Goal: Task Accomplishment & Management: Use online tool/utility

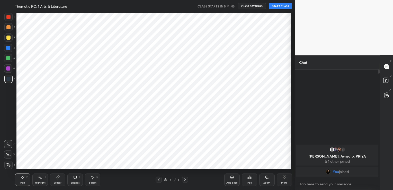
scroll to position [25578, 25460]
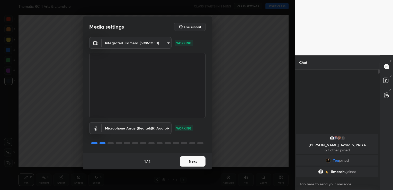
click at [183, 164] on button "Next" at bounding box center [193, 161] width 26 height 10
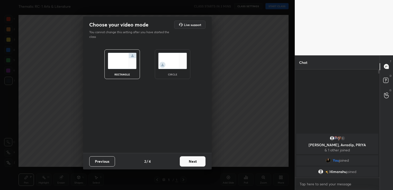
click at [183, 164] on button "Next" at bounding box center [193, 161] width 26 height 10
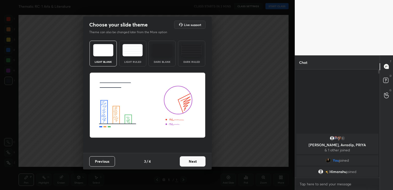
click at [183, 164] on button "Next" at bounding box center [193, 161] width 26 height 10
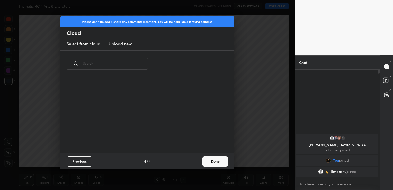
scroll to position [76, 165]
click at [121, 42] on h3 "Upload new" at bounding box center [120, 44] width 23 height 6
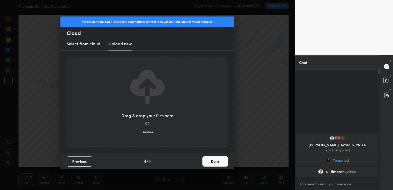
click at [149, 133] on label "Browse" at bounding box center [147, 132] width 23 height 8
click at [136, 133] on input "Browse" at bounding box center [136, 132] width 0 height 8
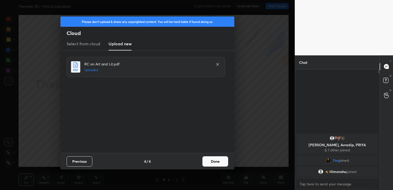
click at [211, 158] on button "Done" at bounding box center [216, 161] width 26 height 10
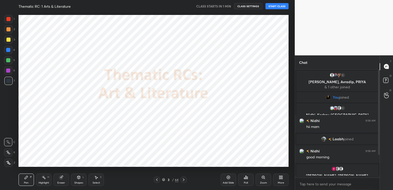
click at [283, 6] on button "START CLASS" at bounding box center [277, 6] width 23 height 6
click at [222, 7] on icon "button" at bounding box center [220, 6] width 4 height 4
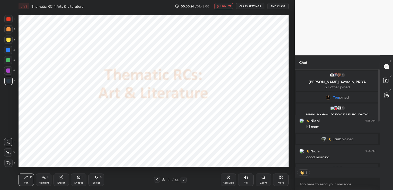
scroll to position [2, 2]
click at [223, 7] on span "unmute" at bounding box center [226, 6] width 11 height 4
type textarea "x"
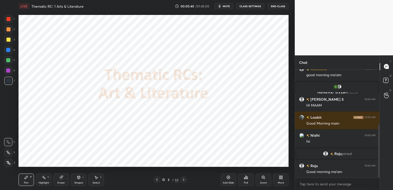
scroll to position [130, 0]
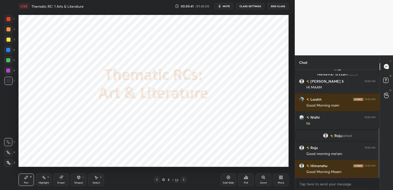
click at [227, 7] on span "mute" at bounding box center [226, 6] width 7 height 4
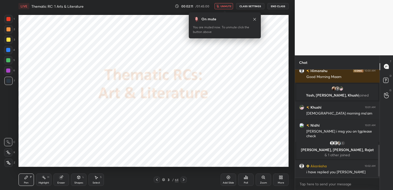
scroll to position [260, 0]
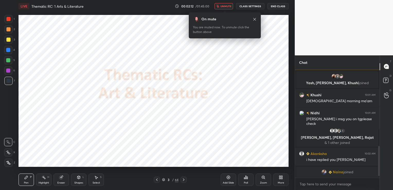
click at [227, 7] on span "unmute" at bounding box center [226, 6] width 11 height 4
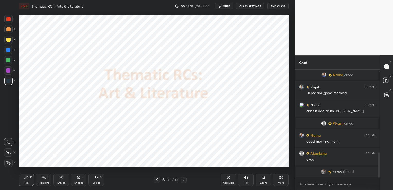
scroll to position [363, 0]
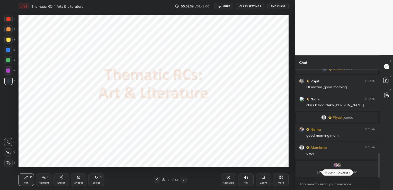
click at [251, 6] on button "CLASS SETTINGS" at bounding box center [250, 6] width 28 height 6
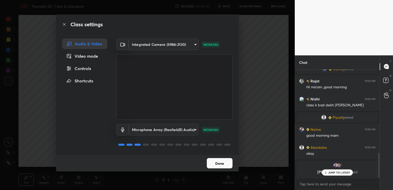
click at [188, 129] on body "1 2 3 4 5 6 7 C X Z C X Z E E Erase all H H LIVE Thematic RC: 1 Arts & Literatu…" at bounding box center [196, 95] width 393 height 190
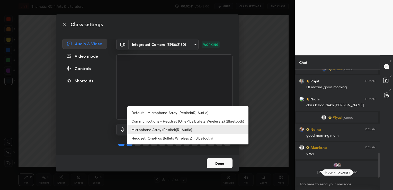
click at [189, 136] on li "Headset (OnePlus Bullets Wireless Z) (Bluetooth)" at bounding box center [187, 138] width 121 height 8
type input "896f1765ec94e78c5aeeea6ccdc1494495ff1d7bde26db773bce8de5174ca06c"
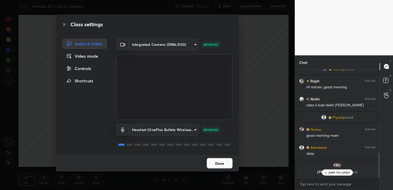
click at [214, 162] on button "Done" at bounding box center [220, 163] width 26 height 10
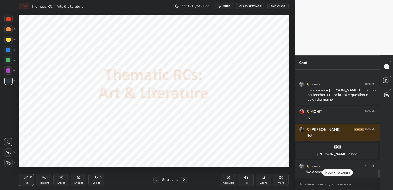
scroll to position [1343, 0]
type textarea "x"
click at [315, 181] on textarea at bounding box center [337, 184] width 76 height 8
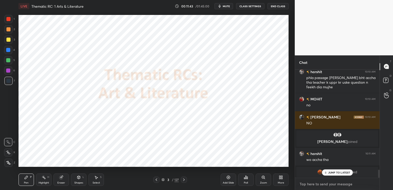
paste textarea "[URL][DOMAIN_NAME]"
type textarea "[URL][DOMAIN_NAME]"
type textarea "x"
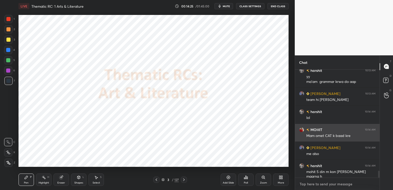
scroll to position [1600, 0]
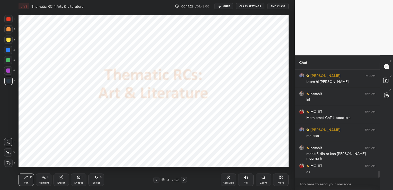
click at [60, 178] on icon at bounding box center [60, 177] width 3 height 3
click at [6, 164] on span "Erase all" at bounding box center [8, 163] width 8 height 4
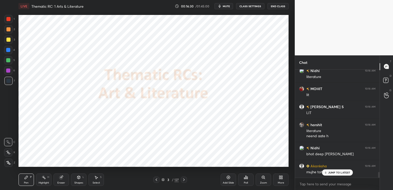
scroll to position [1948, 0]
click at [234, 178] on div "Add Slide" at bounding box center [228, 179] width 15 height 12
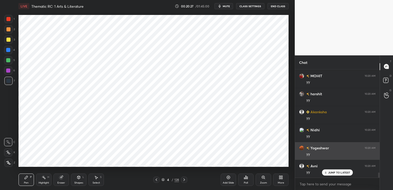
scroll to position [2180, 0]
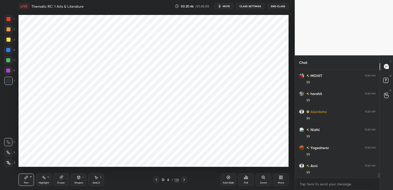
click at [162, 180] on icon at bounding box center [163, 179] width 3 height 3
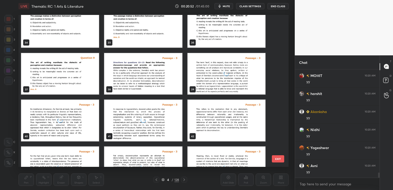
scroll to position [540, 0]
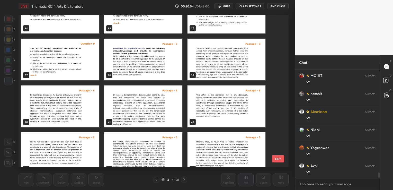
click at [162, 66] on img "grid" at bounding box center [143, 60] width 78 height 42
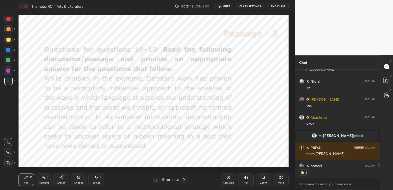
scroll to position [2, 2]
drag, startPoint x: 183, startPoint y: 180, endPoint x: 210, endPoint y: 176, distance: 27.0
click at [183, 180] on icon at bounding box center [184, 180] width 4 height 4
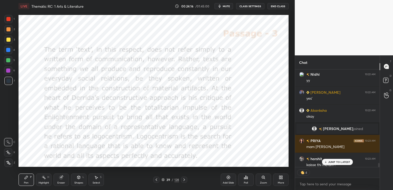
scroll to position [2328, 0]
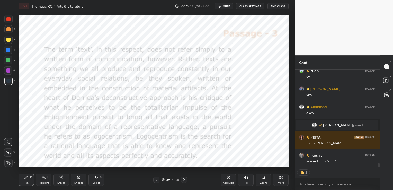
type textarea "x"
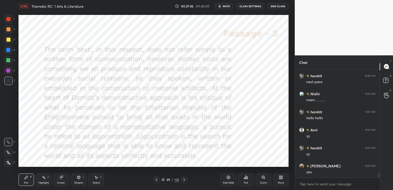
scroll to position [2480, 0]
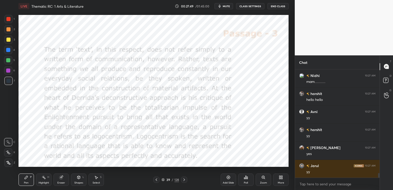
click at [158, 179] on icon at bounding box center [156, 180] width 4 height 4
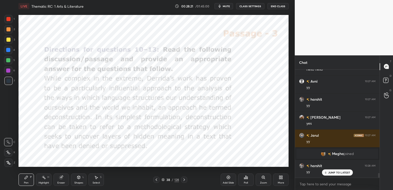
scroll to position [2466, 0]
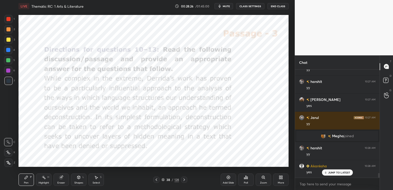
click at [252, 5] on button "CLASS SETTINGS" at bounding box center [250, 6] width 28 height 6
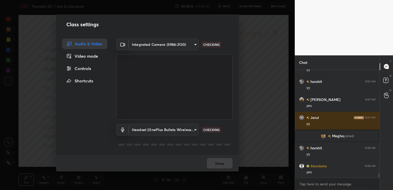
scroll to position [2485, 0]
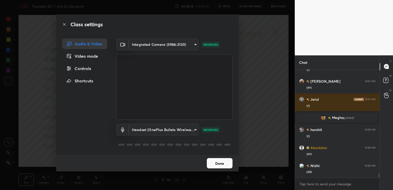
click at [83, 69] on div "Controls" at bounding box center [84, 68] width 45 height 10
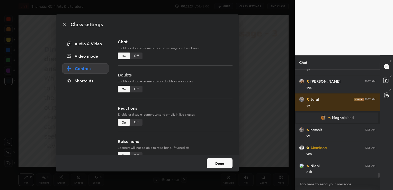
click at [137, 58] on div "Off" at bounding box center [136, 55] width 12 height 7
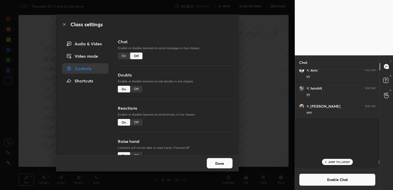
scroll to position [2, 2]
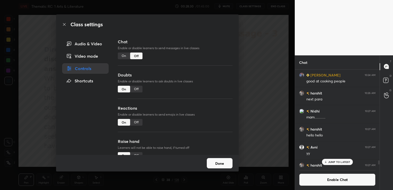
click at [221, 165] on button "Done" at bounding box center [220, 163] width 26 height 10
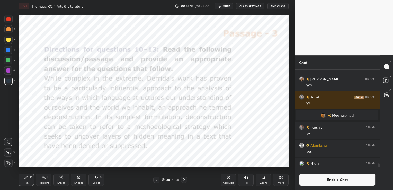
scroll to position [2500, 0]
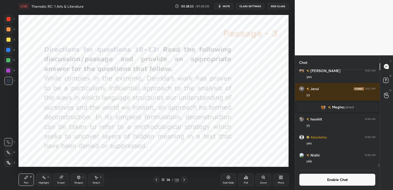
click at [185, 180] on icon at bounding box center [184, 180] width 4 height 4
click at [230, 7] on span "mute" at bounding box center [226, 6] width 7 height 4
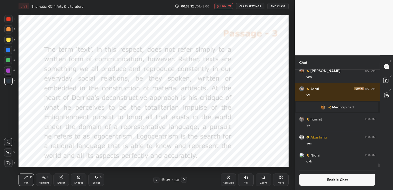
click at [247, 6] on button "CLASS SETTINGS" at bounding box center [250, 6] width 28 height 6
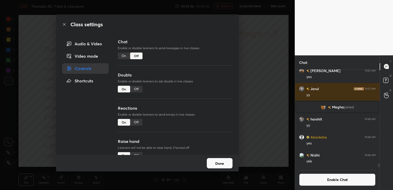
click at [227, 162] on button "Done" at bounding box center [220, 163] width 26 height 10
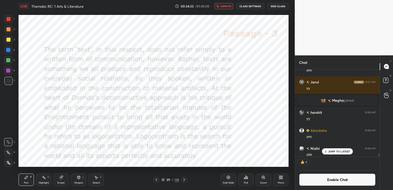
scroll to position [2511, 0]
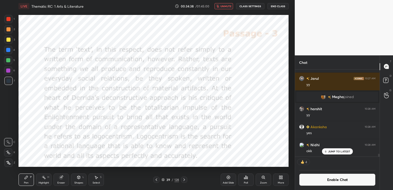
click at [335, 150] on p "JUMP TO LATEST" at bounding box center [339, 151] width 22 height 3
click at [185, 179] on icon at bounding box center [184, 180] width 4 height 4
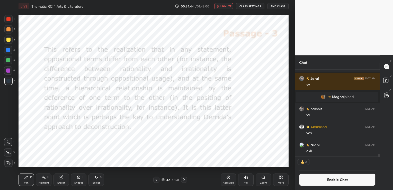
click at [185, 179] on icon at bounding box center [184, 180] width 4 height 4
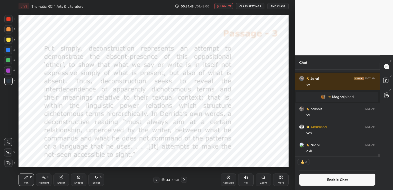
click at [185, 179] on icon at bounding box center [184, 180] width 4 height 4
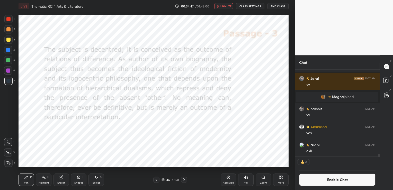
click at [185, 179] on icon at bounding box center [184, 180] width 4 height 4
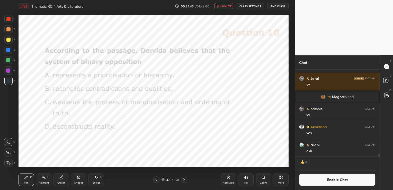
click at [155, 179] on icon at bounding box center [156, 180] width 4 height 4
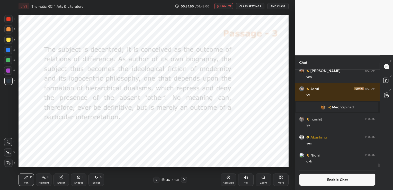
scroll to position [2, 2]
click at [229, 8] on button "unmute" at bounding box center [224, 6] width 19 height 6
click at [318, 178] on button "Enable Chat" at bounding box center [337, 179] width 76 height 12
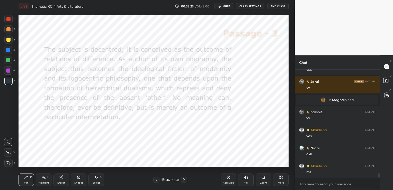
scroll to position [2508, 0]
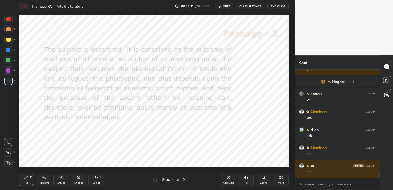
click at [227, 6] on span "mute" at bounding box center [226, 6] width 7 height 4
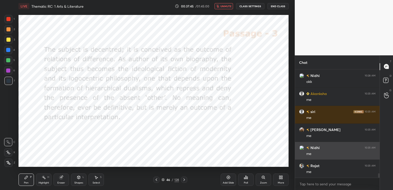
scroll to position [2, 2]
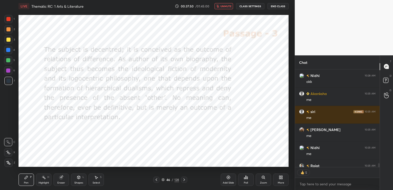
click at [230, 4] on button "unmute" at bounding box center [224, 6] width 19 height 6
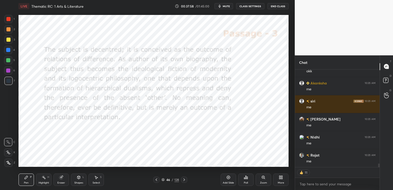
scroll to position [2609, 0]
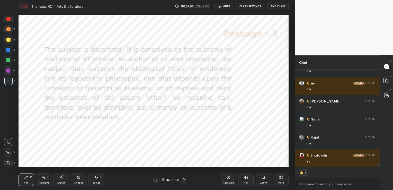
click at [184, 180] on icon at bounding box center [184, 179] width 2 height 3
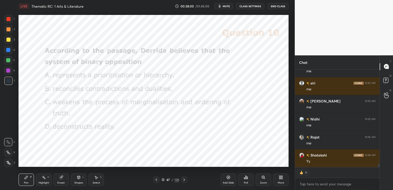
click at [246, 179] on icon at bounding box center [246, 177] width 1 height 3
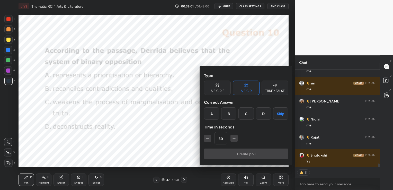
click at [206, 116] on div "A" at bounding box center [211, 113] width 15 height 12
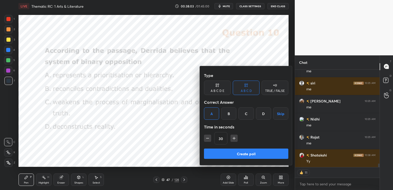
scroll to position [2627, 0]
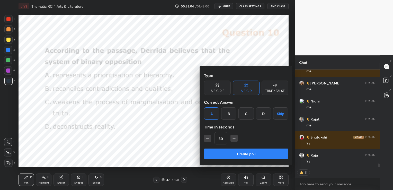
click at [237, 153] on button "Create poll" at bounding box center [246, 153] width 84 height 10
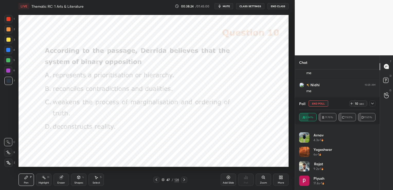
scroll to position [97, 0]
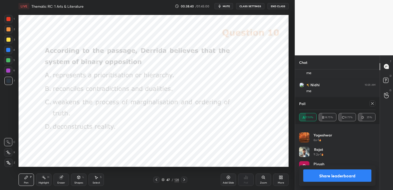
click at [372, 102] on icon at bounding box center [373, 103] width 4 height 4
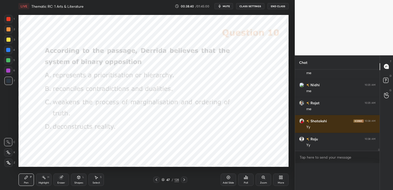
scroll to position [0, 2]
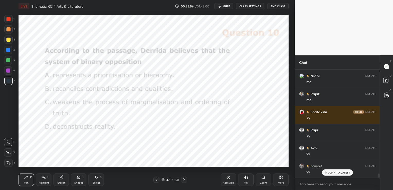
click at [154, 180] on icon at bounding box center [156, 180] width 4 height 4
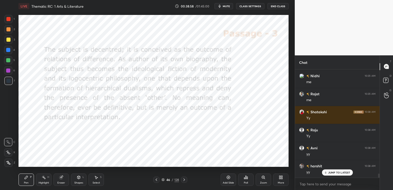
click at [154, 180] on icon at bounding box center [156, 180] width 4 height 4
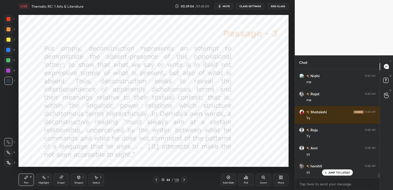
click at [156, 180] on icon at bounding box center [156, 180] width 4 height 4
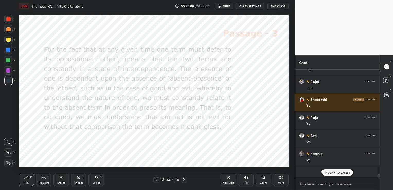
scroll to position [2687, 0]
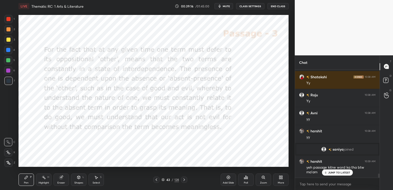
click at [184, 180] on icon at bounding box center [184, 180] width 4 height 4
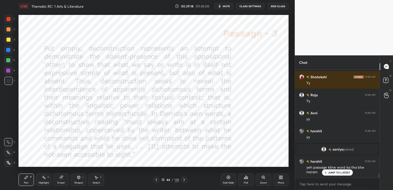
click at [156, 179] on icon at bounding box center [157, 179] width 2 height 3
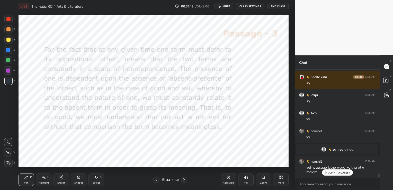
click at [156, 179] on icon at bounding box center [157, 179] width 2 height 3
click at [184, 180] on icon at bounding box center [184, 179] width 2 height 3
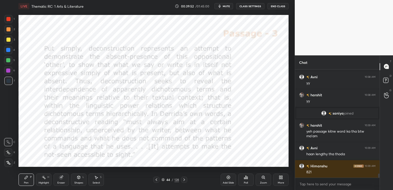
scroll to position [2741, 0]
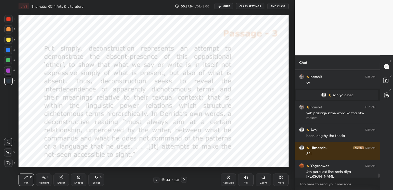
click at [63, 178] on icon at bounding box center [61, 177] width 4 height 4
click at [7, 164] on span "Erase all" at bounding box center [8, 163] width 8 height 4
click at [185, 178] on icon at bounding box center [184, 180] width 4 height 4
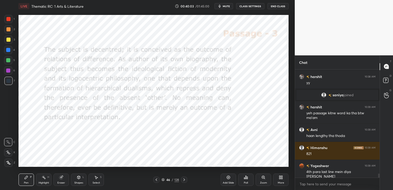
click at [185, 178] on icon at bounding box center [184, 180] width 4 height 4
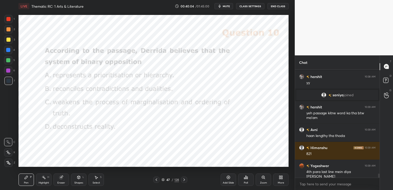
click at [185, 178] on icon at bounding box center [184, 180] width 4 height 4
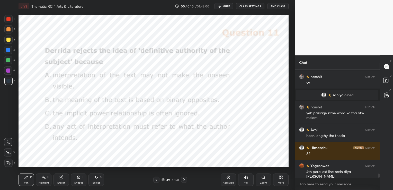
click at [242, 180] on div "Poll" at bounding box center [245, 179] width 15 height 12
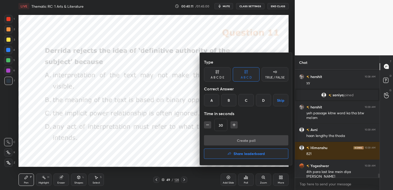
click at [208, 99] on div "A" at bounding box center [211, 100] width 15 height 12
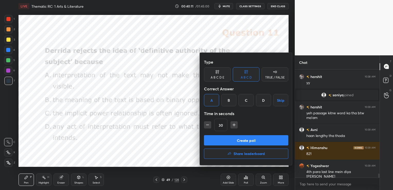
scroll to position [2764, 0]
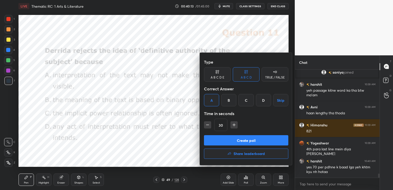
click at [234, 141] on button "Create poll" at bounding box center [246, 140] width 84 height 10
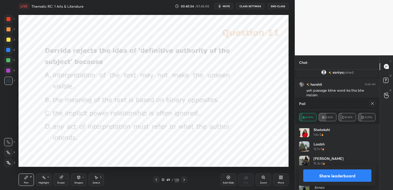
scroll to position [25, 0]
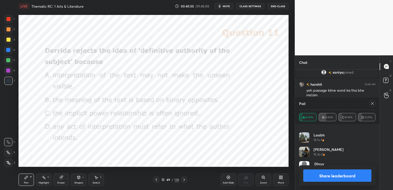
click at [373, 103] on icon at bounding box center [373, 103] width 4 height 4
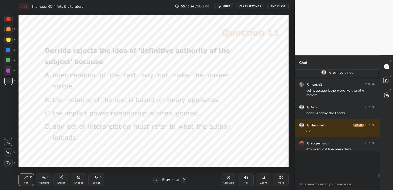
scroll to position [104, 83]
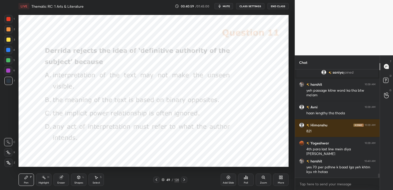
click at [155, 179] on icon at bounding box center [156, 180] width 4 height 4
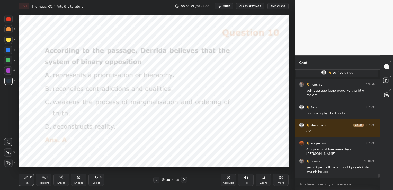
click at [155, 179] on icon at bounding box center [156, 180] width 4 height 4
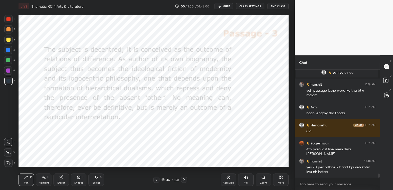
click at [155, 179] on icon at bounding box center [156, 180] width 4 height 4
click at [62, 180] on div "Eraser" at bounding box center [61, 179] width 15 height 12
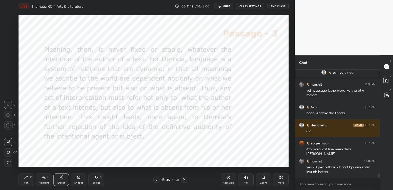
click at [10, 165] on div "Erase all" at bounding box center [8, 163] width 8 height 8
click at [155, 180] on icon at bounding box center [156, 180] width 4 height 4
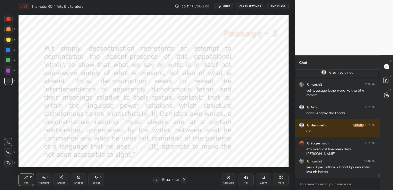
click at [155, 180] on icon at bounding box center [156, 180] width 4 height 4
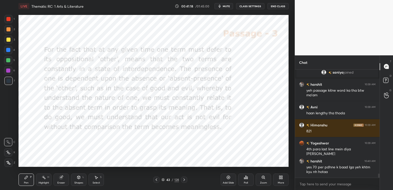
click at [155, 180] on icon at bounding box center [156, 180] width 4 height 4
click at [154, 180] on icon at bounding box center [156, 180] width 4 height 4
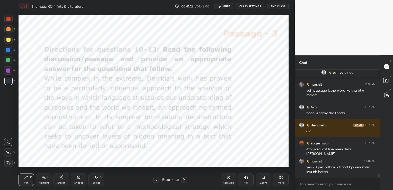
click at [184, 179] on icon at bounding box center [184, 179] width 2 height 3
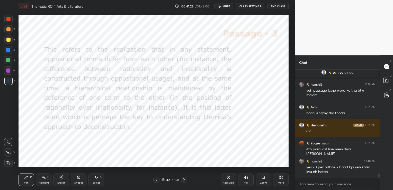
click at [184, 179] on icon at bounding box center [184, 179] width 2 height 3
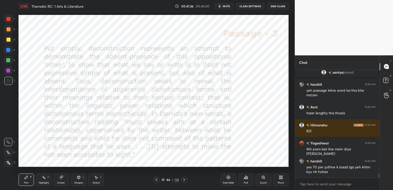
click at [184, 179] on icon at bounding box center [184, 179] width 2 height 3
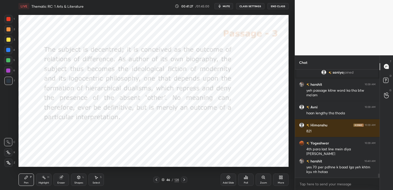
click at [184, 179] on icon at bounding box center [184, 179] width 2 height 3
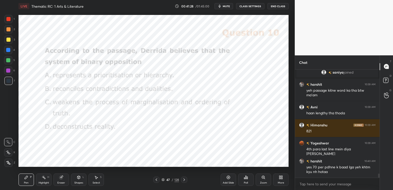
click at [184, 179] on icon at bounding box center [184, 179] width 2 height 3
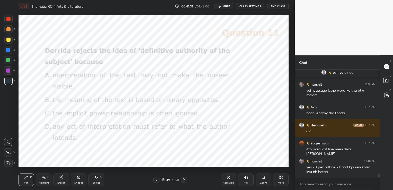
click at [184, 179] on icon at bounding box center [184, 179] width 2 height 3
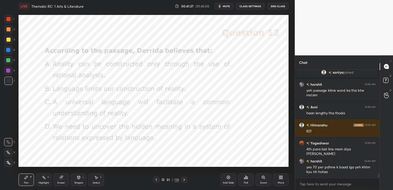
click at [249, 179] on div "Poll" at bounding box center [245, 179] width 15 height 12
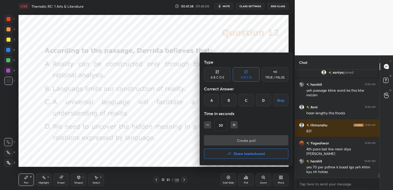
click at [265, 100] on div "D" at bounding box center [263, 100] width 15 height 12
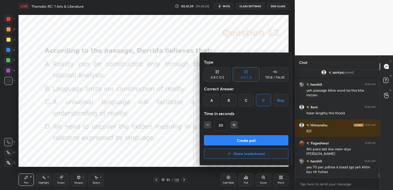
click at [254, 137] on button "Create poll" at bounding box center [246, 140] width 84 height 10
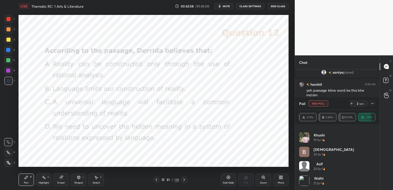
scroll to position [2808, 0]
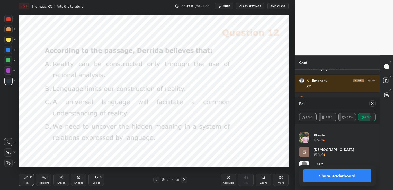
click at [374, 104] on icon at bounding box center [373, 103] width 4 height 4
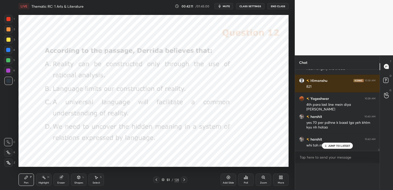
scroll to position [2800, 0]
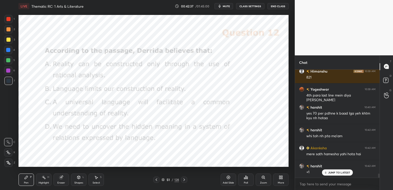
click at [185, 179] on icon at bounding box center [184, 180] width 4 height 4
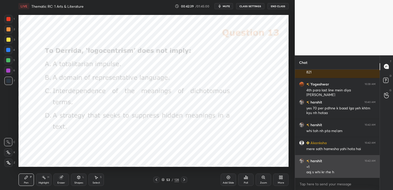
scroll to position [2823, 0]
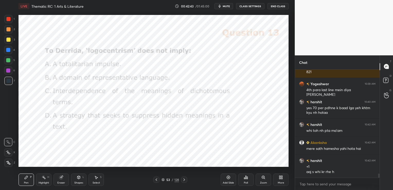
click at [246, 180] on div "Poll" at bounding box center [245, 179] width 15 height 12
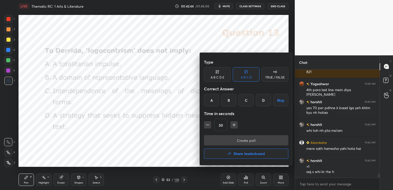
click at [248, 101] on div "C" at bounding box center [246, 100] width 15 height 12
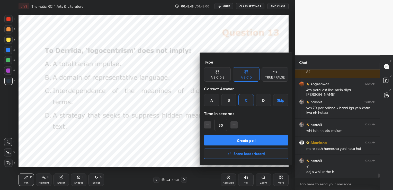
click at [248, 138] on button "Create poll" at bounding box center [246, 140] width 84 height 10
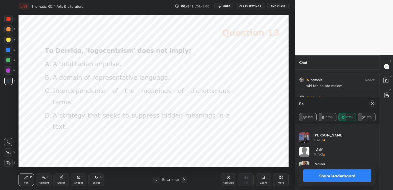
scroll to position [2885, 0]
click at [372, 103] on icon at bounding box center [373, 103] width 4 height 4
type textarea "x"
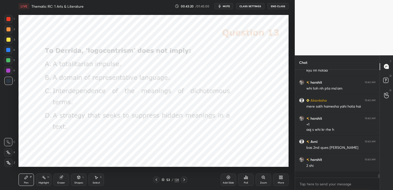
scroll to position [104, 83]
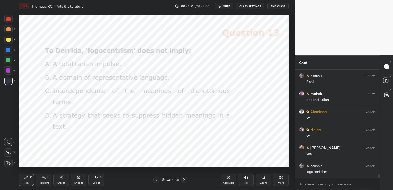
click at [156, 178] on icon at bounding box center [156, 180] width 4 height 4
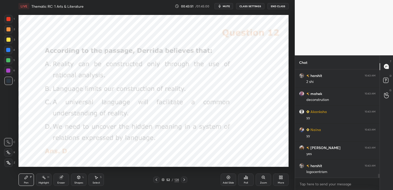
click at [156, 178] on icon at bounding box center [156, 180] width 4 height 4
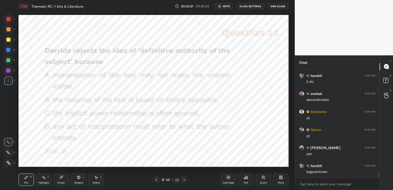
click at [156, 178] on icon at bounding box center [156, 180] width 4 height 4
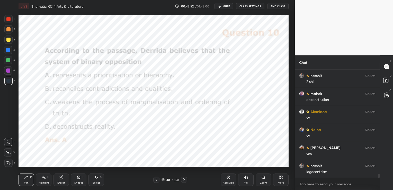
click at [156, 178] on icon at bounding box center [156, 180] width 4 height 4
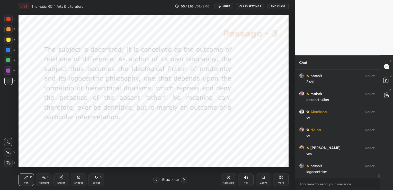
click at [156, 178] on icon at bounding box center [156, 180] width 4 height 4
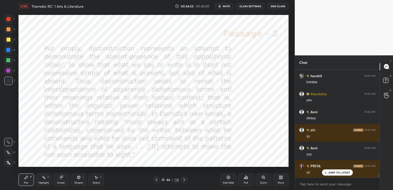
scroll to position [3111, 0]
click at [63, 180] on div "Eraser" at bounding box center [61, 179] width 15 height 12
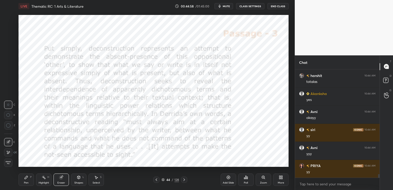
click at [9, 163] on span "Erase all" at bounding box center [8, 163] width 8 height 4
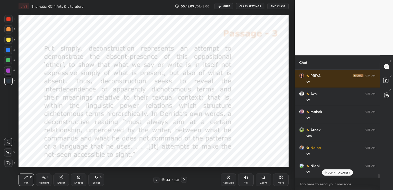
scroll to position [3219, 0]
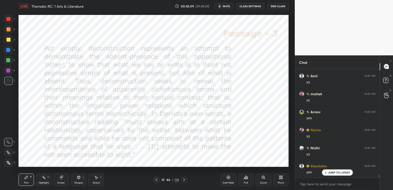
click at [156, 180] on icon at bounding box center [156, 180] width 4 height 4
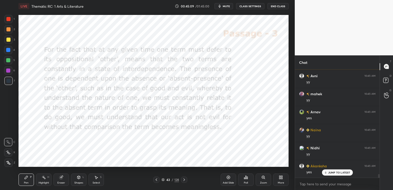
click at [156, 180] on icon at bounding box center [156, 180] width 4 height 4
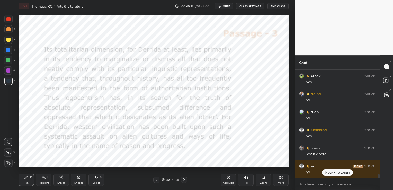
click at [156, 180] on icon at bounding box center [156, 180] width 4 height 4
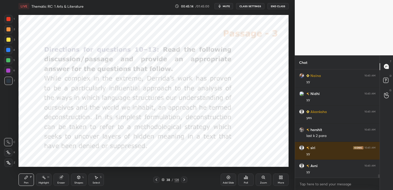
scroll to position [3286, 0]
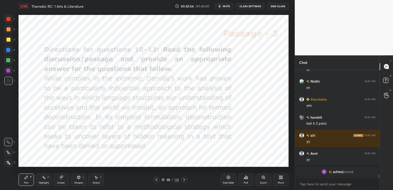
click at [62, 183] on div "Eraser" at bounding box center [61, 182] width 8 height 3
click at [9, 163] on span "Erase all" at bounding box center [8, 163] width 8 height 4
click at [185, 178] on icon at bounding box center [184, 180] width 4 height 4
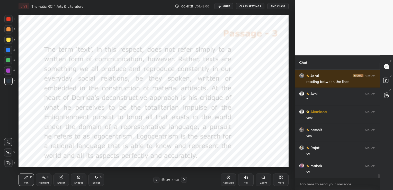
scroll to position [3190, 0]
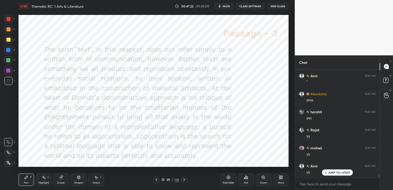
click at [155, 179] on icon at bounding box center [156, 180] width 4 height 4
click at [62, 181] on div "Eraser" at bounding box center [61, 179] width 15 height 12
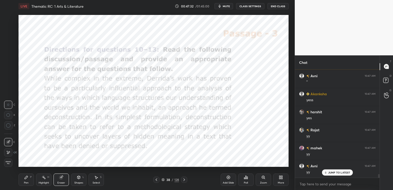
click at [11, 163] on span "Erase all" at bounding box center [8, 163] width 8 height 4
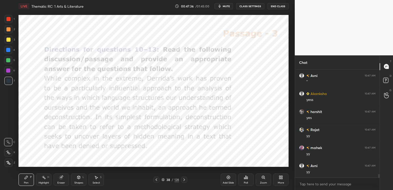
click at [185, 180] on icon at bounding box center [184, 180] width 4 height 4
click at [64, 182] on div "Eraser" at bounding box center [61, 182] width 8 height 3
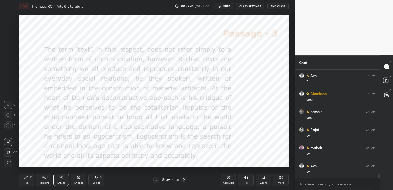
click at [9, 162] on span "Erase all" at bounding box center [8, 163] width 8 height 4
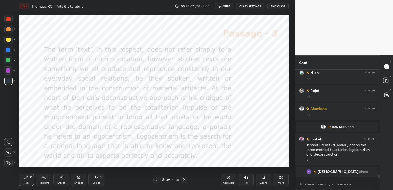
scroll to position [3371, 0]
click at [64, 183] on div "Eraser" at bounding box center [61, 182] width 8 height 3
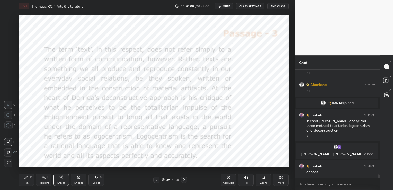
click at [10, 161] on span "Erase all" at bounding box center [8, 163] width 8 height 4
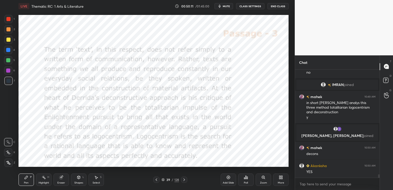
scroll to position [3382, 0]
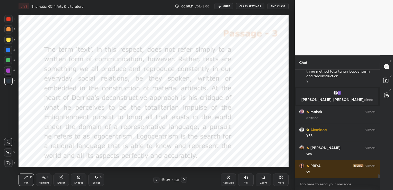
click at [185, 179] on icon at bounding box center [184, 180] width 4 height 4
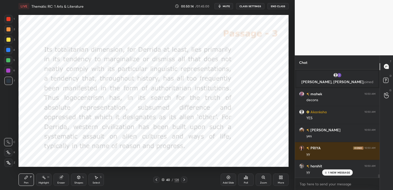
scroll to position [3418, 0]
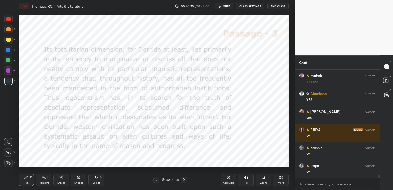
click at [63, 179] on icon at bounding box center [61, 177] width 4 height 4
click at [9, 162] on span "Erase all" at bounding box center [8, 163] width 8 height 4
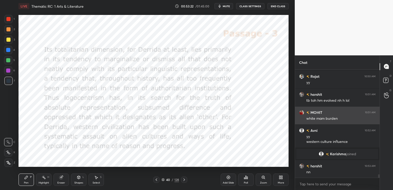
scroll to position [3485, 0]
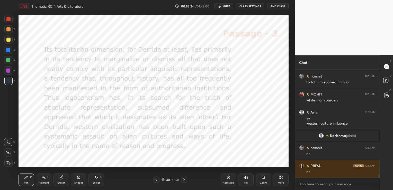
click at [59, 178] on div "Eraser" at bounding box center [61, 179] width 15 height 12
click at [10, 160] on div "Erase all" at bounding box center [8, 163] width 8 height 8
click at [185, 180] on icon at bounding box center [184, 180] width 4 height 4
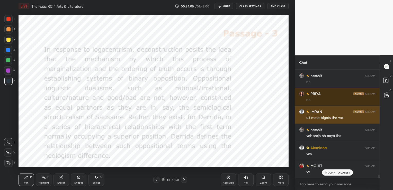
scroll to position [3575, 0]
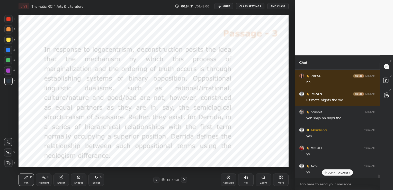
click at [59, 183] on div "Eraser" at bounding box center [61, 182] width 8 height 3
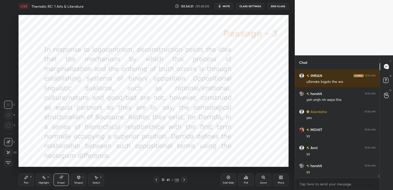
click at [10, 166] on div "Erase all" at bounding box center [8, 163] width 8 height 8
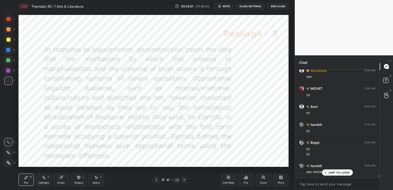
scroll to position [3652, 0]
click at [62, 181] on div "Eraser" at bounding box center [61, 182] width 8 height 3
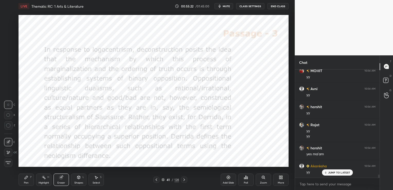
click at [10, 161] on span "Erase all" at bounding box center [8, 163] width 8 height 4
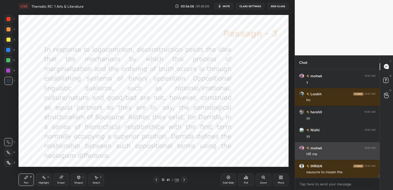
scroll to position [3797, 0]
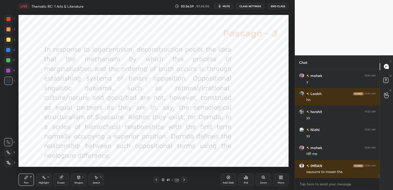
click at [63, 182] on div "Eraser" at bounding box center [61, 182] width 8 height 3
drag, startPoint x: 6, startPoint y: 164, endPoint x: 13, endPoint y: 162, distance: 7.0
click at [7, 164] on span "Erase all" at bounding box center [8, 163] width 8 height 4
click at [185, 180] on icon at bounding box center [184, 180] width 4 height 4
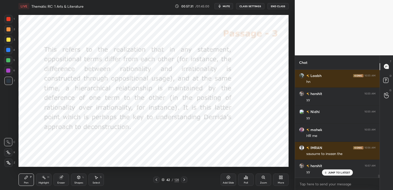
scroll to position [3832, 0]
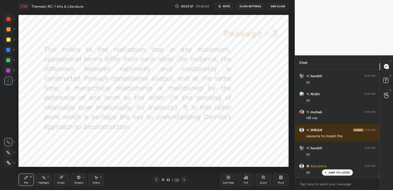
click at [61, 179] on icon at bounding box center [60, 177] width 3 height 3
click at [8, 164] on span "Erase all" at bounding box center [8, 163] width 8 height 4
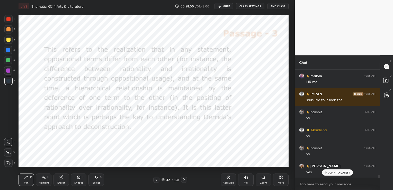
scroll to position [3887, 0]
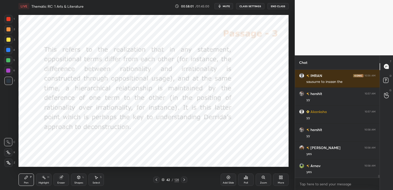
click at [184, 178] on icon at bounding box center [184, 180] width 4 height 4
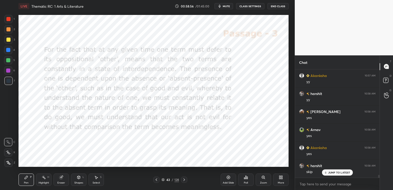
scroll to position [3941, 0]
click at [63, 177] on icon at bounding box center [61, 177] width 4 height 4
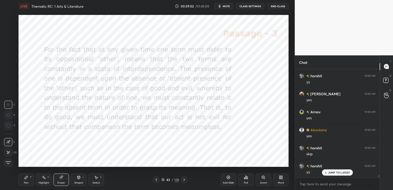
click at [10, 165] on div "Erase all" at bounding box center [8, 163] width 8 height 8
click at [184, 179] on icon at bounding box center [184, 179] width 2 height 3
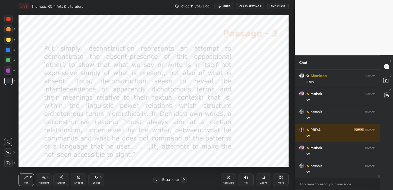
scroll to position [4156, 0]
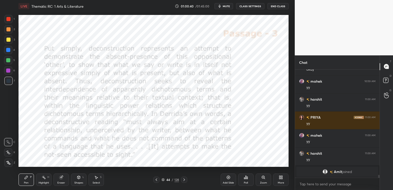
click at [62, 179] on icon at bounding box center [61, 177] width 4 height 4
click at [9, 163] on span "Erase all" at bounding box center [8, 163] width 8 height 4
click at [183, 178] on icon at bounding box center [184, 180] width 4 height 4
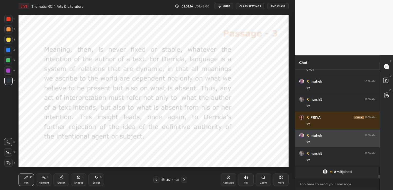
scroll to position [3970, 0]
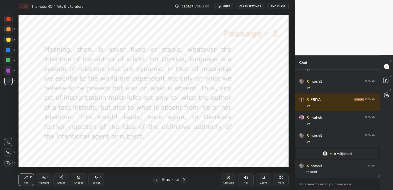
click at [65, 176] on div "Eraser" at bounding box center [61, 179] width 15 height 12
click at [7, 164] on span "Erase all" at bounding box center [8, 163] width 8 height 4
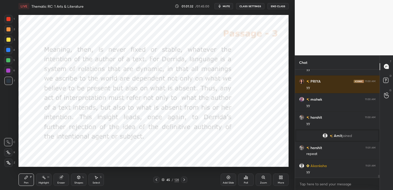
scroll to position [4042, 0]
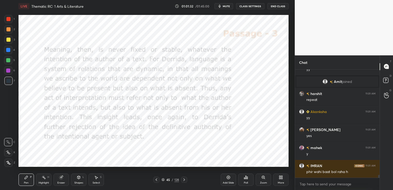
click at [184, 180] on icon at bounding box center [184, 179] width 2 height 3
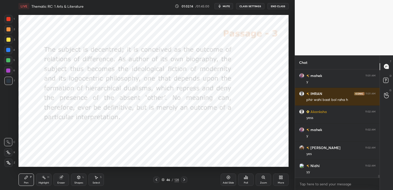
scroll to position [4132, 0]
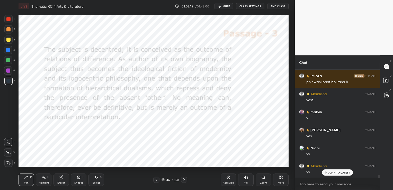
click at [63, 179] on icon at bounding box center [61, 177] width 4 height 4
click at [9, 163] on span "Erase all" at bounding box center [8, 163] width 8 height 4
click at [185, 180] on icon at bounding box center [184, 180] width 4 height 4
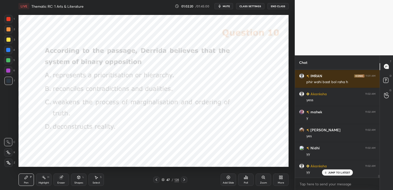
click at [185, 180] on icon at bounding box center [184, 180] width 4 height 4
click at [183, 179] on icon at bounding box center [184, 180] width 4 height 4
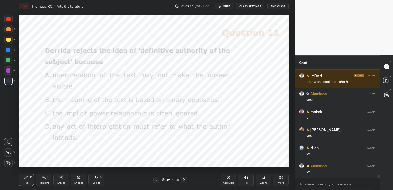
click at [183, 179] on icon at bounding box center [184, 180] width 4 height 4
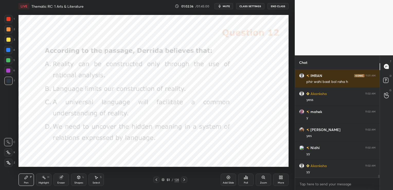
click at [183, 179] on icon at bounding box center [184, 180] width 4 height 4
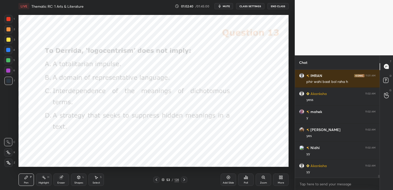
click at [183, 179] on icon at bounding box center [184, 180] width 4 height 4
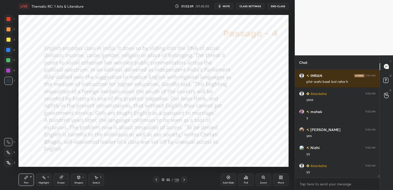
click at [156, 181] on icon at bounding box center [157, 179] width 2 height 3
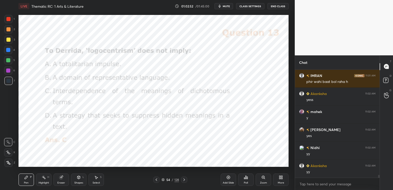
click at [186, 180] on div at bounding box center [184, 180] width 6 height 6
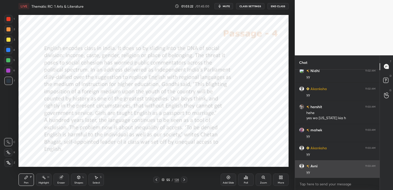
scroll to position [4209, 0]
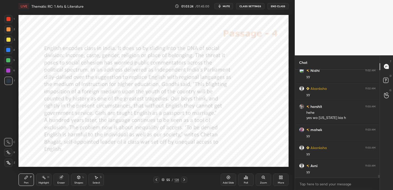
click at [163, 179] on icon at bounding box center [163, 179] width 3 height 3
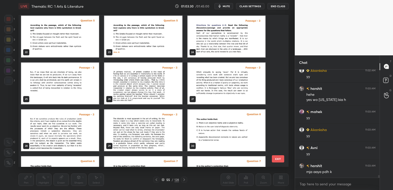
scroll to position [325, 0]
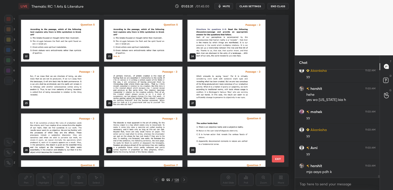
click at [215, 43] on img "grid" at bounding box center [227, 41] width 78 height 42
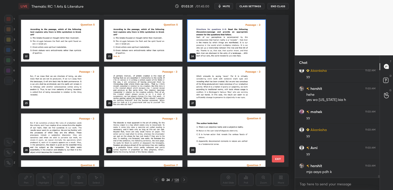
click at [215, 43] on img "grid" at bounding box center [227, 41] width 78 height 42
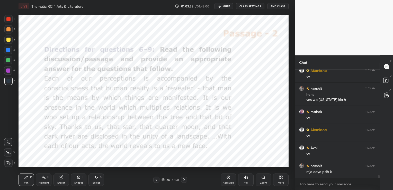
scroll to position [4245, 0]
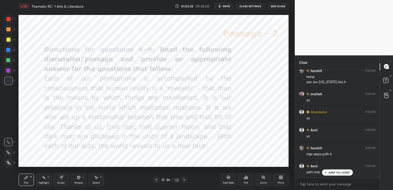
click at [163, 179] on icon at bounding box center [163, 179] width 3 height 3
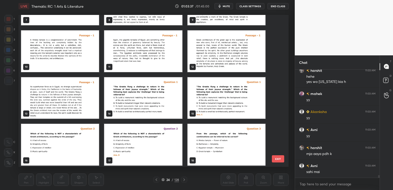
scroll to position [42, 0]
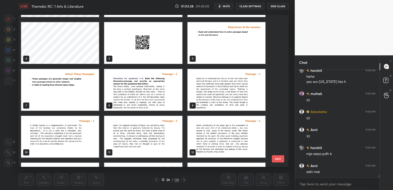
click at [155, 86] on img "grid" at bounding box center [143, 90] width 78 height 42
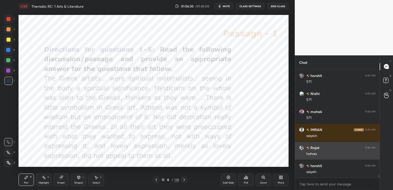
scroll to position [4540, 0]
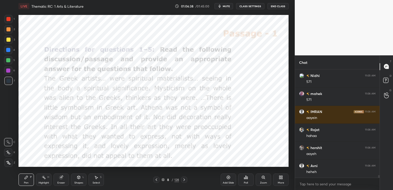
click at [64, 180] on div "Eraser" at bounding box center [61, 179] width 15 height 12
click at [11, 162] on span "Erase all" at bounding box center [8, 163] width 8 height 4
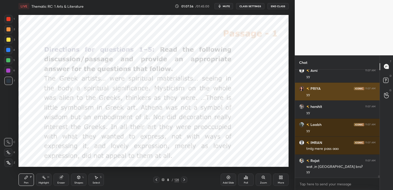
scroll to position [4879, 0]
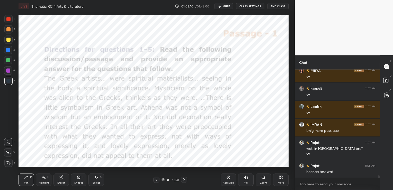
click at [247, 7] on button "CLASS SETTINGS" at bounding box center [250, 6] width 28 height 6
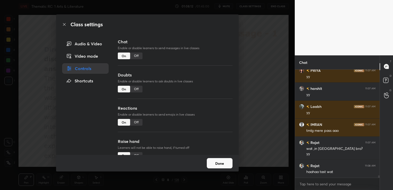
click at [138, 57] on div "Off" at bounding box center [136, 55] width 12 height 7
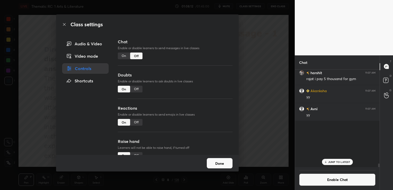
scroll to position [2, 2]
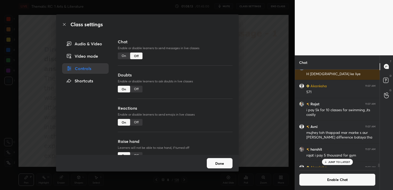
click at [215, 161] on button "Done" at bounding box center [220, 163] width 26 height 10
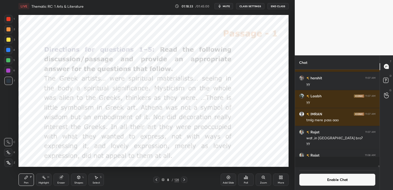
scroll to position [4757, 0]
click at [346, 177] on button "Enable Chat" at bounding box center [337, 179] width 76 height 12
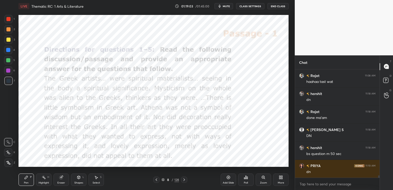
scroll to position [2, 2]
click at [185, 179] on icon at bounding box center [184, 180] width 4 height 4
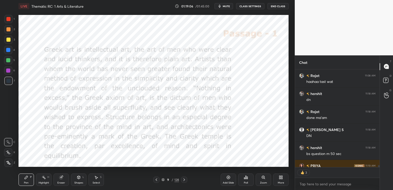
click at [185, 179] on icon at bounding box center [184, 180] width 4 height 4
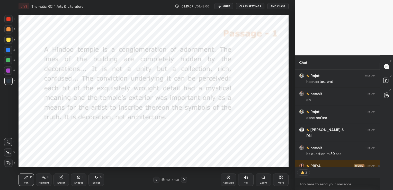
click at [185, 179] on icon at bounding box center [184, 180] width 4 height 4
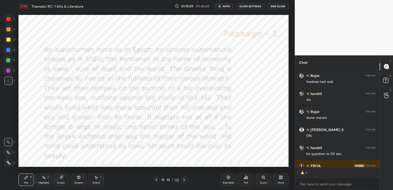
click at [185, 179] on icon at bounding box center [184, 180] width 4 height 4
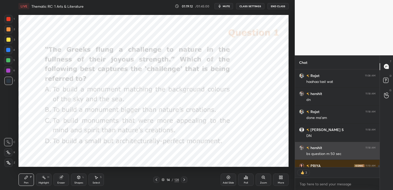
type textarea "x"
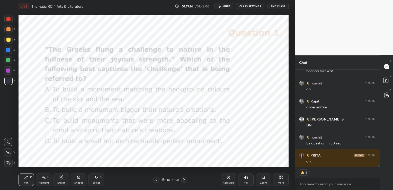
click at [245, 179] on icon at bounding box center [244, 178] width 1 height 1
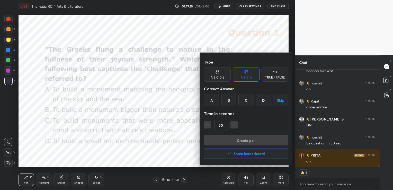
click at [249, 102] on div "C" at bounding box center [246, 100] width 15 height 12
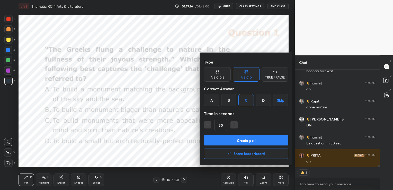
click at [235, 125] on icon "button" at bounding box center [234, 125] width 3 height 0
type input "45"
click at [233, 143] on button "Create poll" at bounding box center [246, 140] width 84 height 10
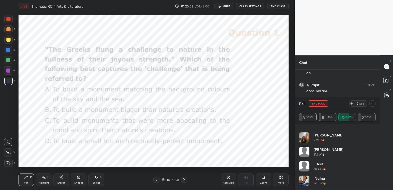
scroll to position [4881, 0]
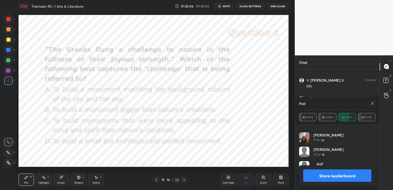
click at [372, 104] on icon at bounding box center [373, 103] width 4 height 4
type textarea "x"
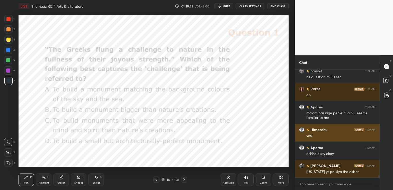
scroll to position [4926, 0]
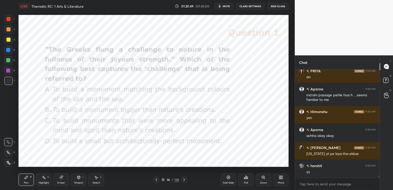
click at [64, 178] on div "Eraser" at bounding box center [61, 179] width 15 height 12
click at [8, 161] on span "Erase all" at bounding box center [8, 163] width 8 height 4
click at [185, 181] on icon at bounding box center [184, 180] width 4 height 4
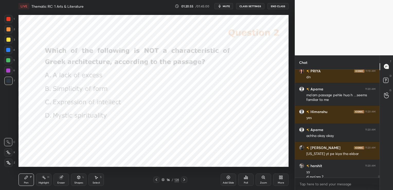
scroll to position [4932, 0]
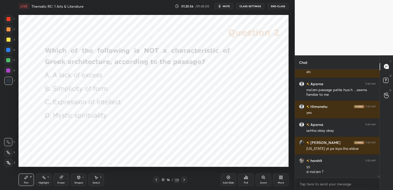
click at [154, 180] on div at bounding box center [156, 180] width 6 height 6
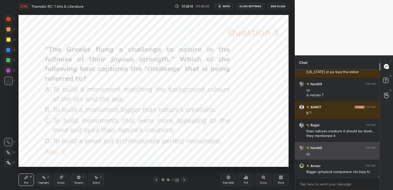
scroll to position [5026, 0]
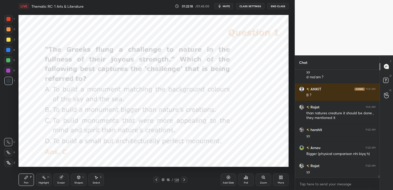
click at [63, 182] on div "Eraser" at bounding box center [61, 182] width 8 height 3
click at [10, 161] on span "Erase all" at bounding box center [8, 163] width 8 height 4
click at [186, 178] on div at bounding box center [184, 180] width 6 height 6
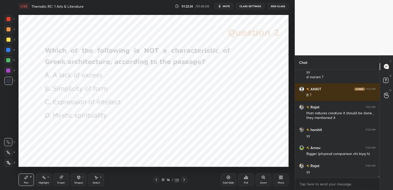
click at [245, 179] on icon at bounding box center [246, 177] width 4 height 4
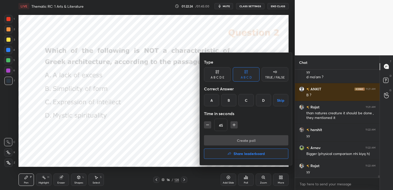
click at [264, 96] on div "D" at bounding box center [263, 100] width 15 height 12
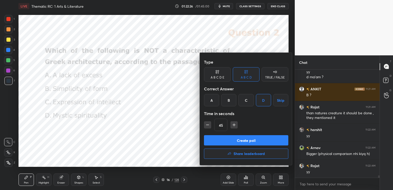
click at [207, 126] on icon "button" at bounding box center [207, 124] width 5 height 5
type input "30"
click at [219, 142] on button "Create poll" at bounding box center [246, 140] width 84 height 10
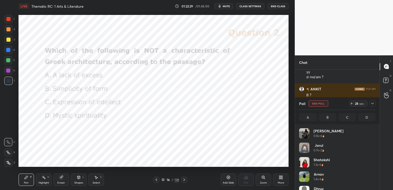
scroll to position [60, 75]
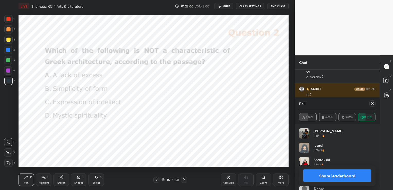
click at [373, 104] on icon at bounding box center [373, 103] width 4 height 4
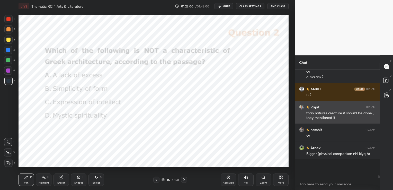
scroll to position [2, 2]
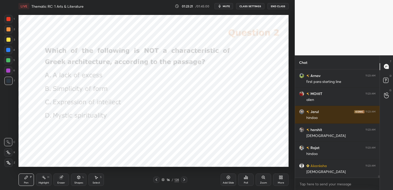
click at [185, 180] on icon at bounding box center [184, 180] width 4 height 4
click at [247, 180] on div "Poll" at bounding box center [245, 179] width 15 height 12
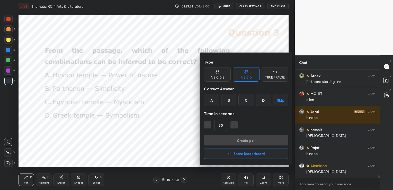
click at [230, 98] on div "B" at bounding box center [228, 100] width 15 height 12
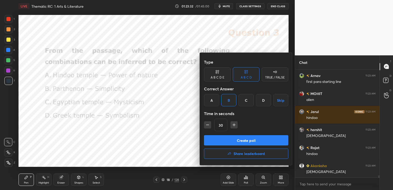
click at [237, 139] on button "Create poll" at bounding box center [246, 140] width 84 height 10
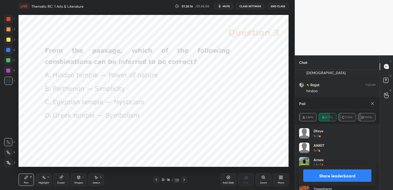
scroll to position [5215, 0]
click at [374, 105] on icon at bounding box center [373, 103] width 4 height 4
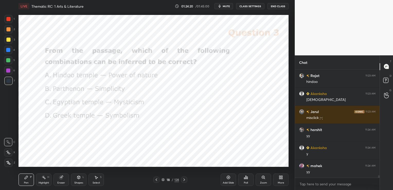
scroll to position [64, 83]
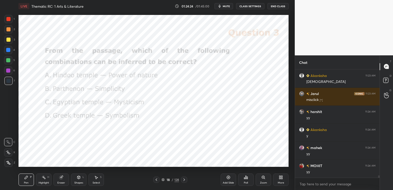
click at [60, 182] on div "Eraser" at bounding box center [61, 182] width 8 height 3
click at [7, 163] on span "Erase all" at bounding box center [8, 163] width 8 height 4
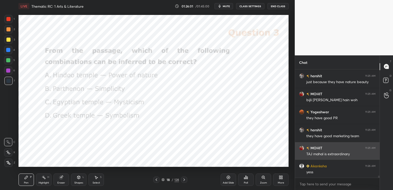
scroll to position [5318, 0]
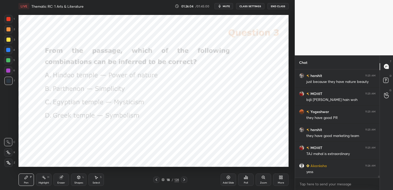
click at [184, 179] on icon at bounding box center [184, 179] width 2 height 3
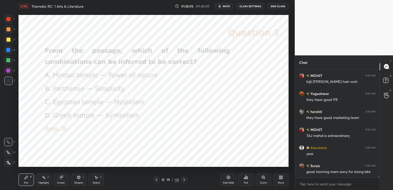
click at [184, 179] on icon at bounding box center [184, 179] width 2 height 3
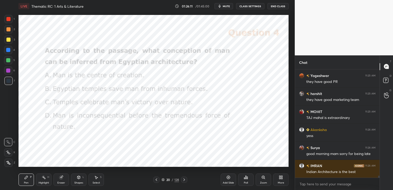
scroll to position [5372, 0]
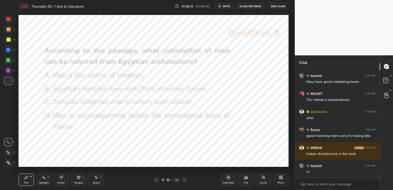
click at [245, 179] on icon at bounding box center [244, 178] width 1 height 1
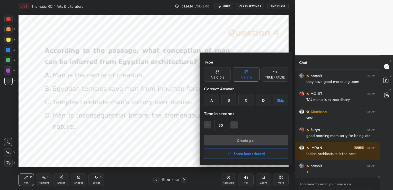
click at [265, 99] on div "D" at bounding box center [263, 100] width 15 height 12
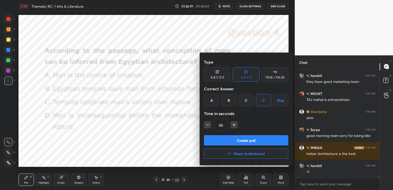
click at [246, 140] on button "Create poll" at bounding box center [246, 140] width 84 height 10
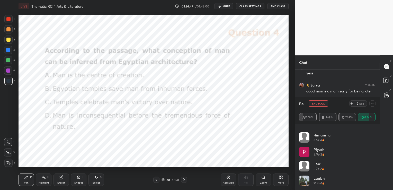
scroll to position [183, 0]
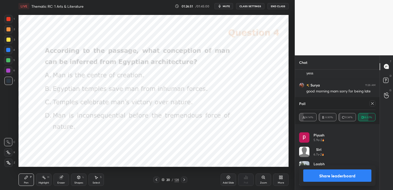
click at [372, 104] on icon at bounding box center [373, 103] width 4 height 4
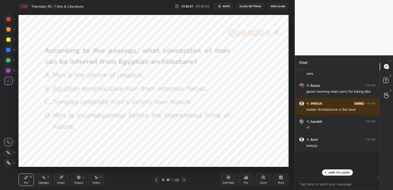
scroll to position [5392, 0]
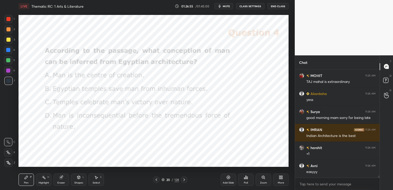
click at [60, 176] on icon at bounding box center [61, 177] width 4 height 4
click at [9, 161] on span "Erase all" at bounding box center [8, 163] width 8 height 4
click at [183, 180] on icon at bounding box center [184, 180] width 4 height 4
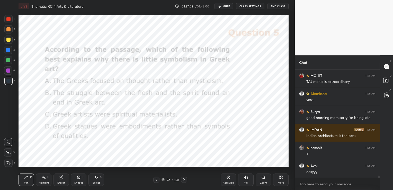
click at [243, 178] on div "Poll" at bounding box center [245, 179] width 15 height 12
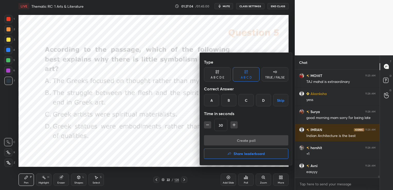
click at [138, 152] on div at bounding box center [196, 95] width 393 height 190
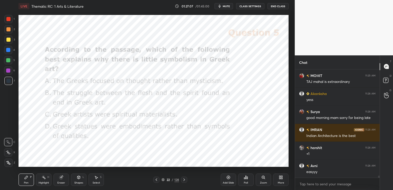
click at [249, 178] on div "Poll" at bounding box center [245, 179] width 15 height 12
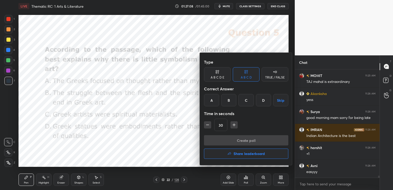
click at [212, 99] on div "A" at bounding box center [211, 100] width 15 height 12
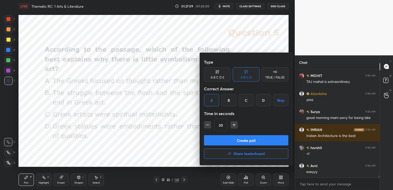
click at [226, 138] on button "Create poll" at bounding box center [246, 140] width 84 height 10
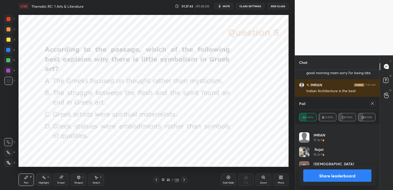
click at [373, 103] on icon at bounding box center [372, 103] width 3 height 3
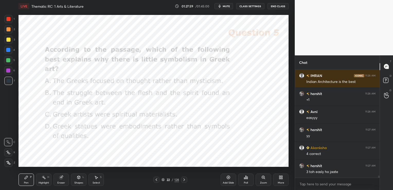
click at [64, 185] on div "Eraser" at bounding box center [61, 179] width 15 height 12
click at [7, 163] on span "Erase all" at bounding box center [8, 163] width 8 height 4
click at [243, 180] on div "Poll" at bounding box center [245, 179] width 15 height 12
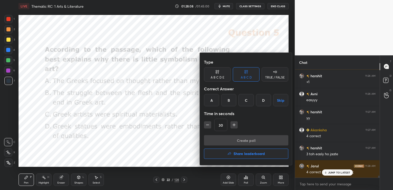
click at [234, 152] on h4 "Share leaderboard" at bounding box center [249, 154] width 31 height 4
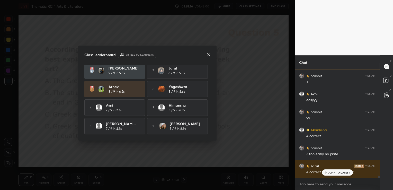
scroll to position [0, 0]
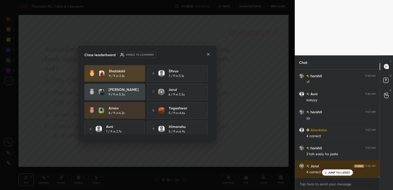
click at [208, 54] on icon at bounding box center [208, 54] width 4 height 4
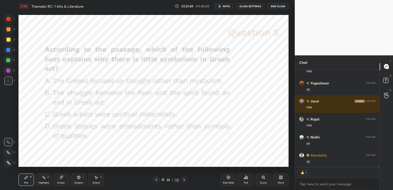
scroll to position [6506, 0]
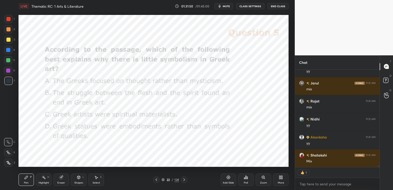
type textarea "x"
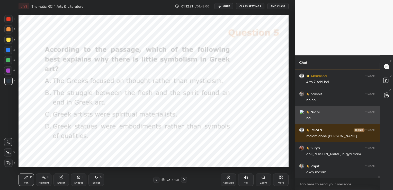
scroll to position [6874, 0]
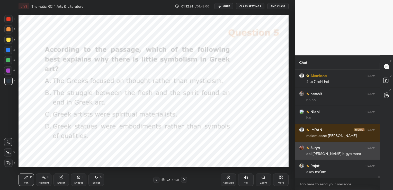
click at [334, 149] on div "Surya 11:32 AM" at bounding box center [337, 147] width 76 height 5
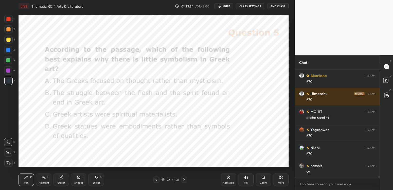
scroll to position [7108, 0]
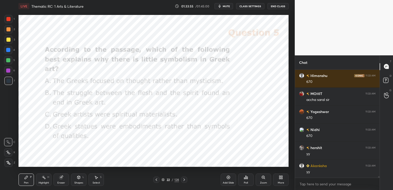
click at [249, 5] on button "CLASS SETTINGS" at bounding box center [250, 6] width 28 height 6
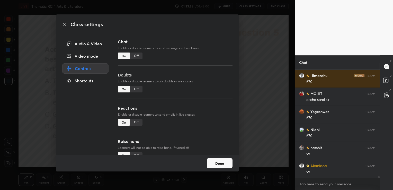
scroll to position [7126, 0]
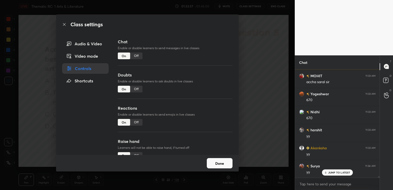
click at [138, 55] on div "Off" at bounding box center [136, 55] width 12 height 7
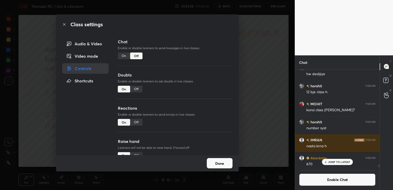
click at [227, 162] on button "Done" at bounding box center [220, 163] width 26 height 10
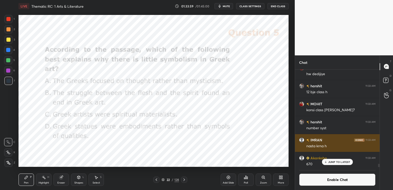
scroll to position [6557, 0]
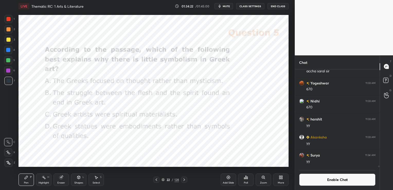
click at [164, 179] on icon at bounding box center [163, 179] width 3 height 3
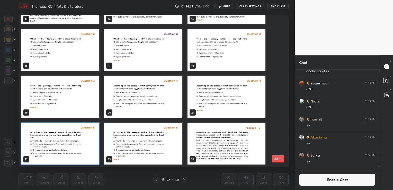
scroll to position [248, 0]
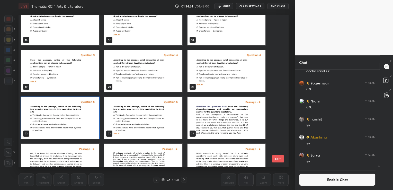
click at [217, 121] on img "grid" at bounding box center [227, 118] width 78 height 42
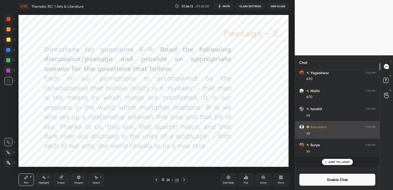
scroll to position [96, 83]
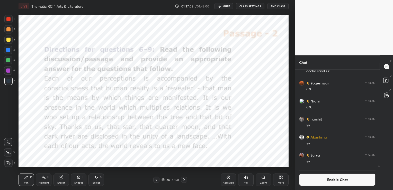
click at [224, 4] on button "mute" at bounding box center [224, 6] width 19 height 6
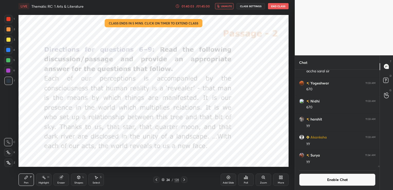
click at [187, 5] on div "01:40:03" at bounding box center [188, 6] width 14 height 3
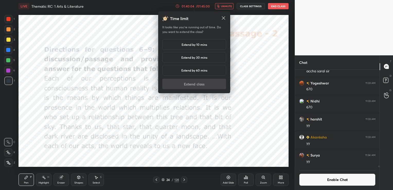
click at [200, 47] on div "Extend by 10 mins" at bounding box center [194, 44] width 64 height 11
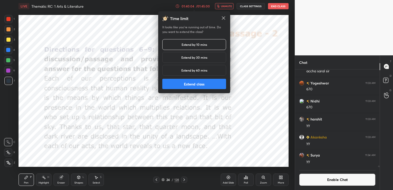
click at [212, 83] on button "Extend class" at bounding box center [194, 84] width 64 height 10
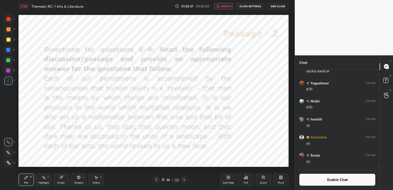
click at [310, 183] on button "Enable Chat" at bounding box center [337, 179] width 76 height 12
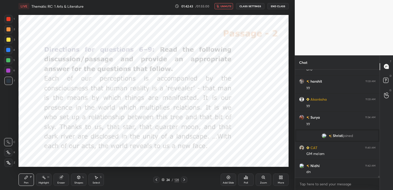
scroll to position [6587, 0]
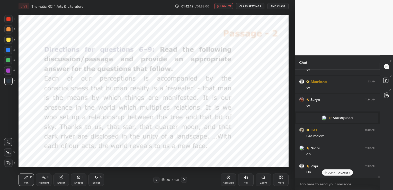
click at [217, 6] on button "unmute" at bounding box center [224, 6] width 19 height 6
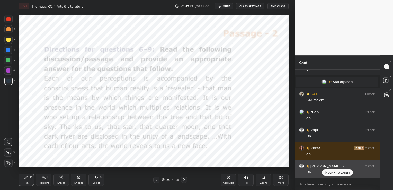
scroll to position [6623, 0]
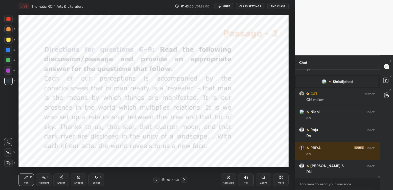
click at [184, 178] on icon at bounding box center [184, 180] width 4 height 4
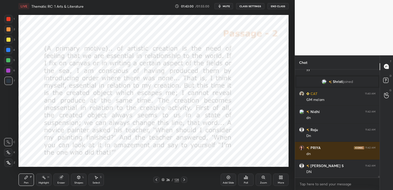
click at [184, 178] on icon at bounding box center [184, 180] width 4 height 4
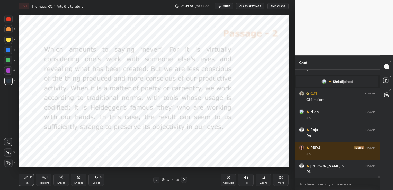
click at [184, 179] on icon at bounding box center [184, 179] width 2 height 3
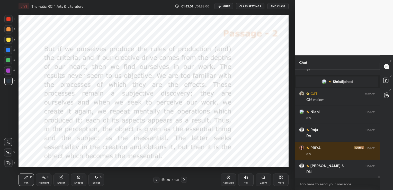
click at [184, 179] on icon at bounding box center [184, 179] width 2 height 3
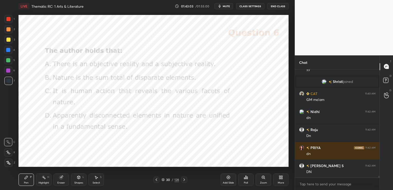
click at [243, 180] on div "Poll" at bounding box center [245, 179] width 15 height 12
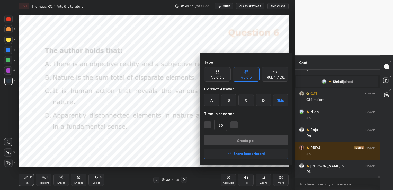
click at [249, 97] on div "C" at bounding box center [246, 100] width 15 height 12
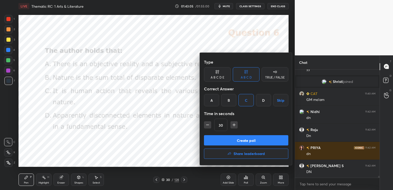
click at [239, 140] on button "Create poll" at bounding box center [246, 140] width 84 height 10
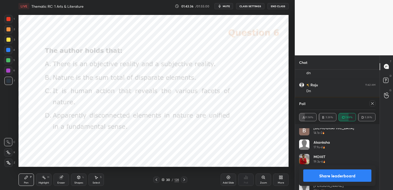
scroll to position [111, 0]
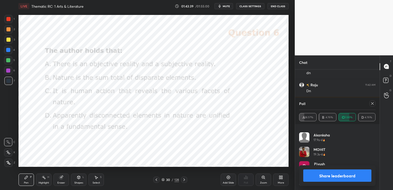
click at [372, 105] on icon at bounding box center [373, 103] width 4 height 4
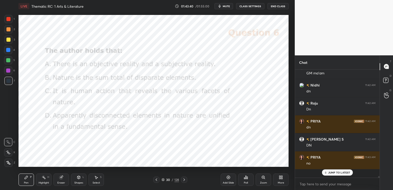
scroll to position [64, 83]
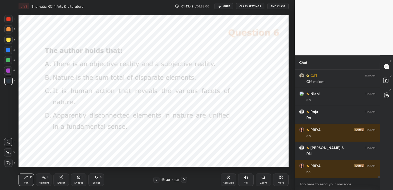
click at [185, 180] on icon at bounding box center [184, 180] width 4 height 4
click at [249, 177] on div "Poll" at bounding box center [245, 179] width 15 height 12
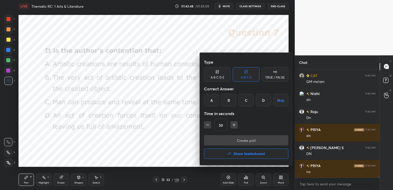
click at [232, 100] on div "B" at bounding box center [228, 100] width 15 height 12
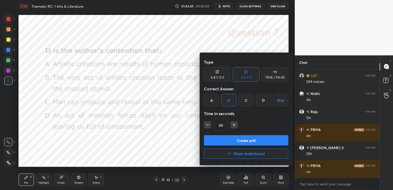
click at [232, 139] on button "Create poll" at bounding box center [246, 140] width 84 height 10
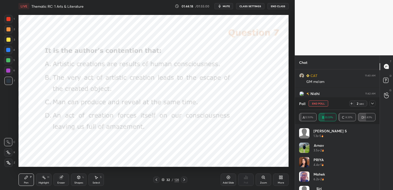
scroll to position [2, 2]
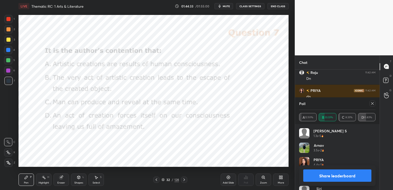
click at [373, 102] on icon at bounding box center [373, 103] width 4 height 4
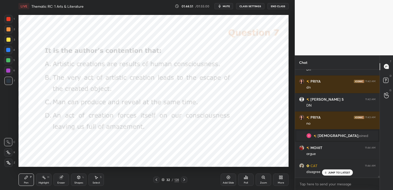
scroll to position [6666, 0]
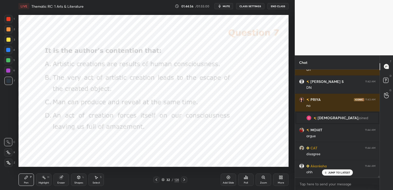
click at [58, 179] on div "Eraser" at bounding box center [61, 179] width 15 height 12
click at [7, 162] on span "Erase all" at bounding box center [8, 163] width 8 height 4
click at [184, 179] on icon at bounding box center [184, 180] width 4 height 4
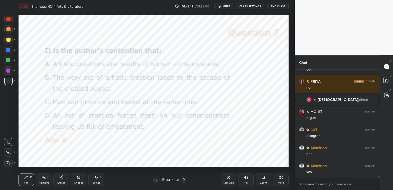
click at [184, 179] on icon at bounding box center [184, 180] width 4 height 4
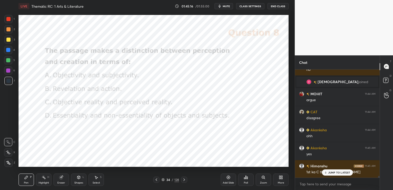
click at [243, 175] on div "Poll" at bounding box center [245, 179] width 15 height 12
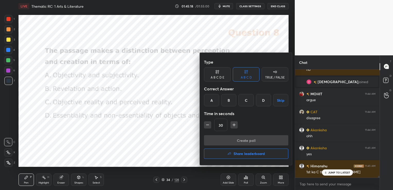
click at [161, 143] on div at bounding box center [196, 95] width 393 height 190
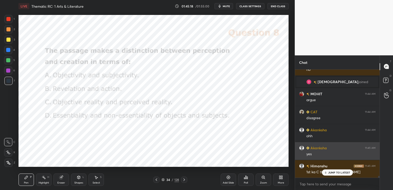
scroll to position [6703, 0]
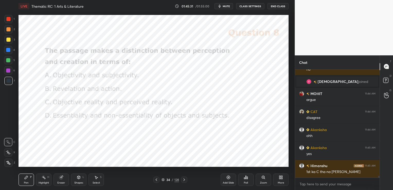
click at [243, 177] on div "Poll" at bounding box center [245, 179] width 15 height 12
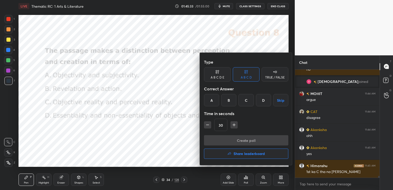
click at [259, 98] on div "D" at bounding box center [263, 100] width 15 height 12
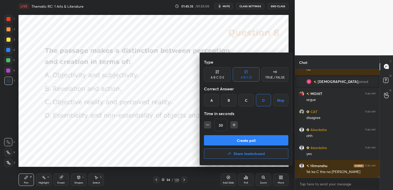
click at [246, 142] on button "Create poll" at bounding box center [246, 140] width 84 height 10
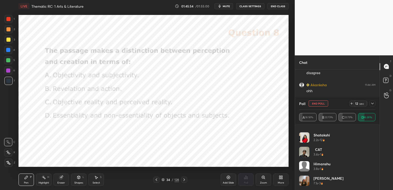
scroll to position [6770, 0]
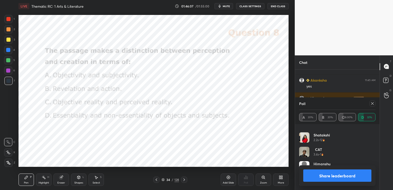
click at [374, 104] on icon at bounding box center [373, 103] width 4 height 4
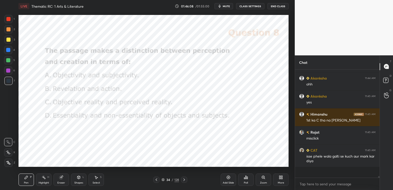
scroll to position [60, 83]
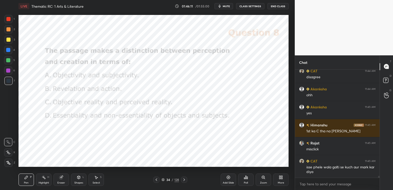
click at [185, 180] on icon at bounding box center [184, 180] width 4 height 4
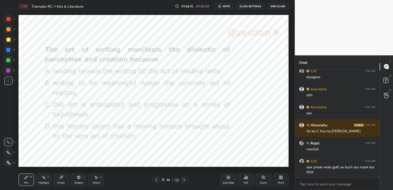
click at [251, 181] on div "Poll" at bounding box center [245, 179] width 15 height 12
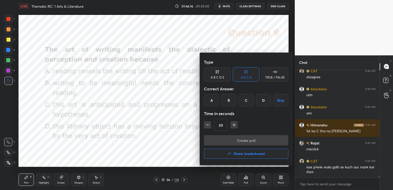
click at [217, 99] on div "A" at bounding box center [211, 100] width 15 height 12
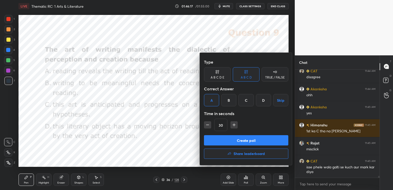
click at [232, 143] on button "Create poll" at bounding box center [246, 140] width 84 height 10
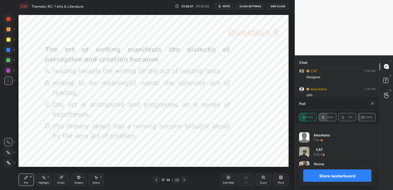
click at [185, 180] on icon at bounding box center [184, 180] width 4 height 4
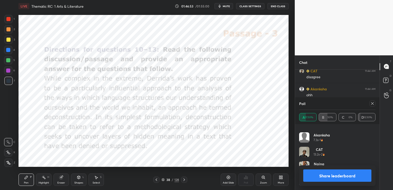
click at [155, 180] on icon at bounding box center [156, 180] width 4 height 4
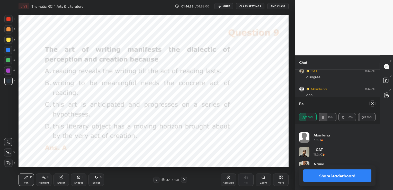
click at [337, 176] on button "Share leaderboard" at bounding box center [337, 175] width 68 height 12
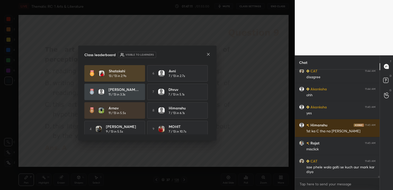
click at [209, 55] on icon at bounding box center [208, 54] width 4 height 4
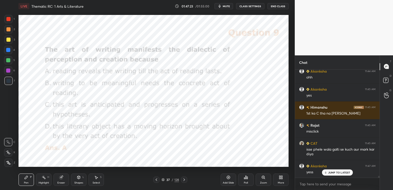
scroll to position [6779, 0]
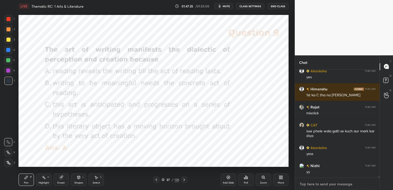
type textarea "x"
click at [314, 186] on textarea at bounding box center [337, 184] width 76 height 8
paste textarea "[URL][DOMAIN_NAME]"
type textarea "[URL][DOMAIN_NAME]"
type textarea "x"
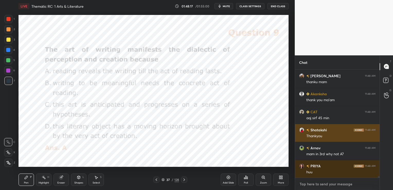
scroll to position [7146, 0]
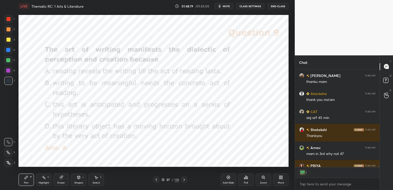
click at [157, 179] on icon at bounding box center [156, 180] width 4 height 4
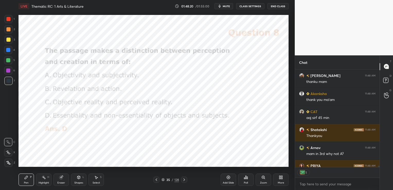
click at [157, 179] on icon at bounding box center [156, 180] width 4 height 4
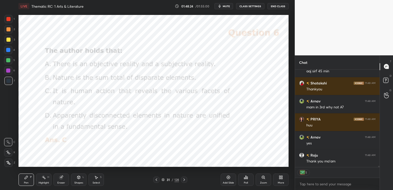
click at [182, 179] on icon at bounding box center [184, 180] width 4 height 4
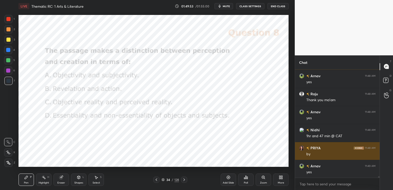
scroll to position [7254, 0]
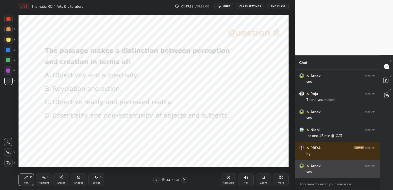
click at [301, 166] on img "grid" at bounding box center [301, 165] width 5 height 5
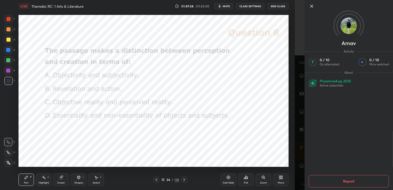
scroll to position [7272, 0]
click at [310, 8] on icon at bounding box center [312, 6] width 6 height 6
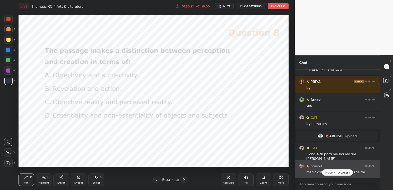
scroll to position [7118, 0]
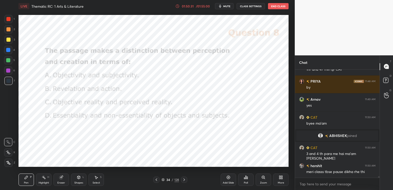
click at [61, 181] on div "Eraser" at bounding box center [61, 179] width 15 height 12
drag, startPoint x: 8, startPoint y: 163, endPoint x: 16, endPoint y: 164, distance: 8.2
click at [8, 163] on span "Erase all" at bounding box center [8, 163] width 8 height 4
click at [284, 4] on button "End Class" at bounding box center [278, 6] width 21 height 6
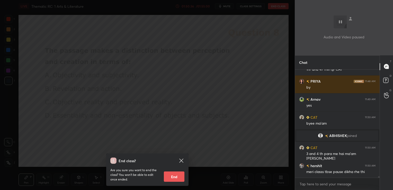
scroll to position [7136, 0]
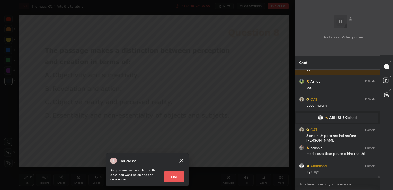
click at [175, 176] on button "End" at bounding box center [174, 176] width 21 height 10
type textarea "x"
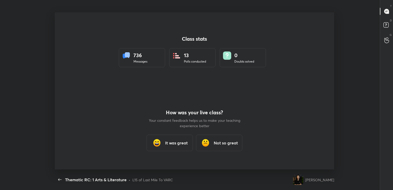
scroll to position [0, 0]
